Goal: Find specific page/section: Find specific page/section

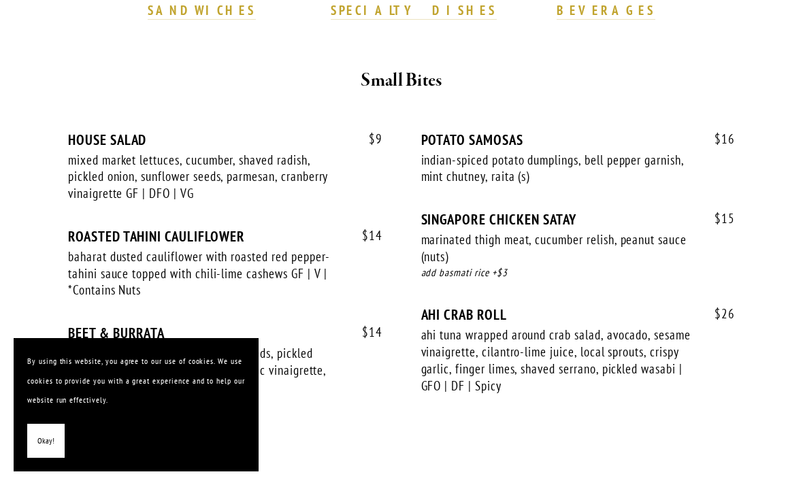
scroll to position [463, 0]
click at [47, 451] on span "Okay!" at bounding box center [45, 441] width 17 height 20
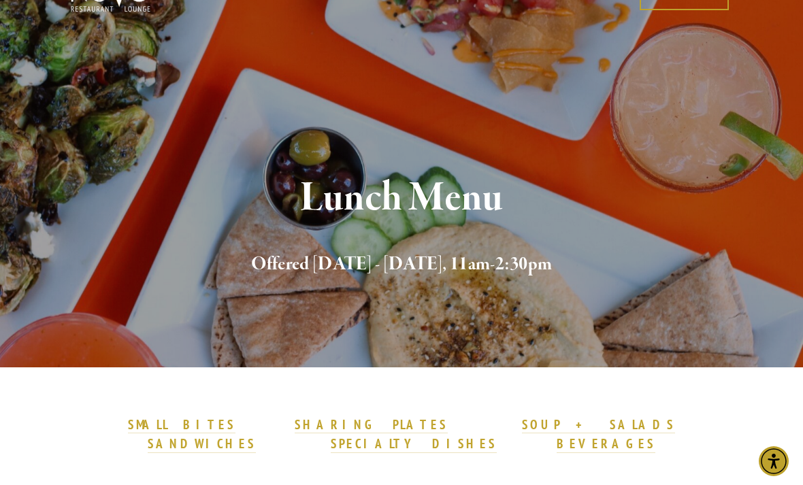
scroll to position [0, 0]
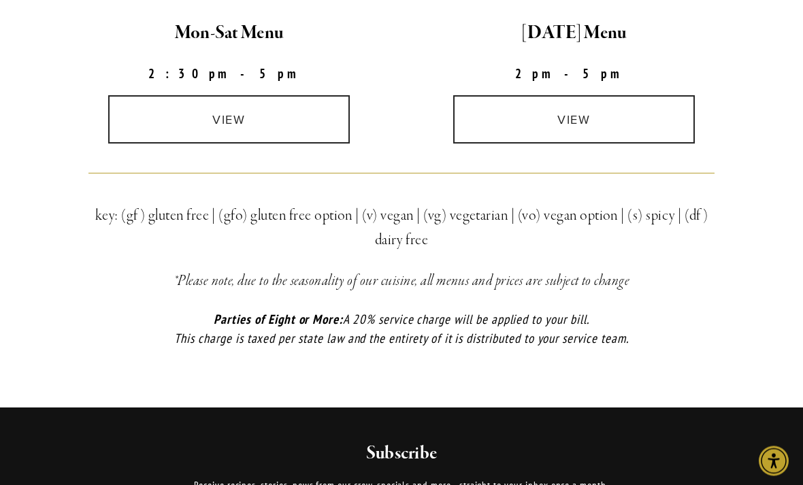
scroll to position [448, 0]
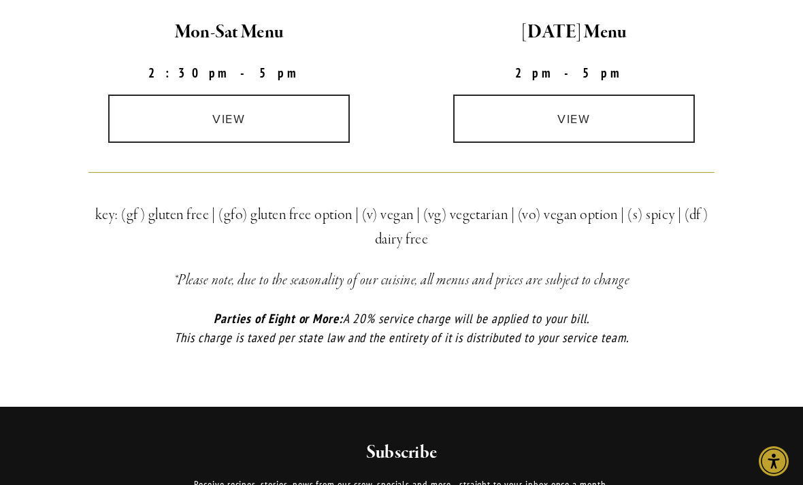
click at [246, 124] on link "view" at bounding box center [229, 119] width 242 height 48
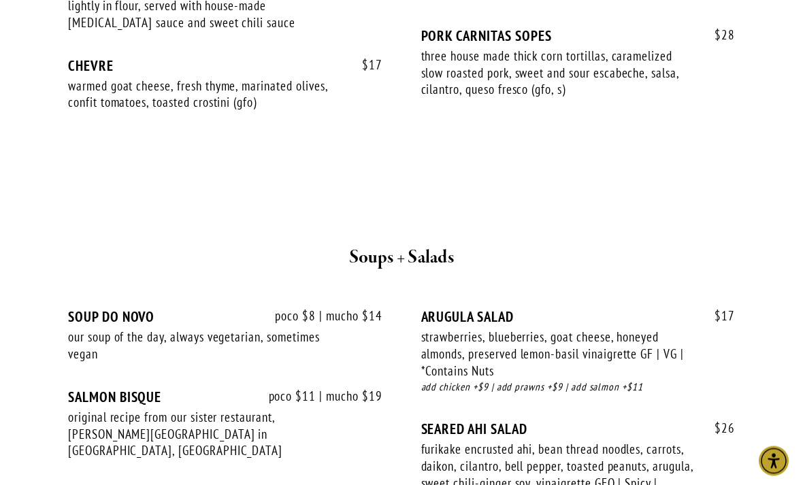
scroll to position [1418, 0]
